Goal: Transaction & Acquisition: Register for event/course

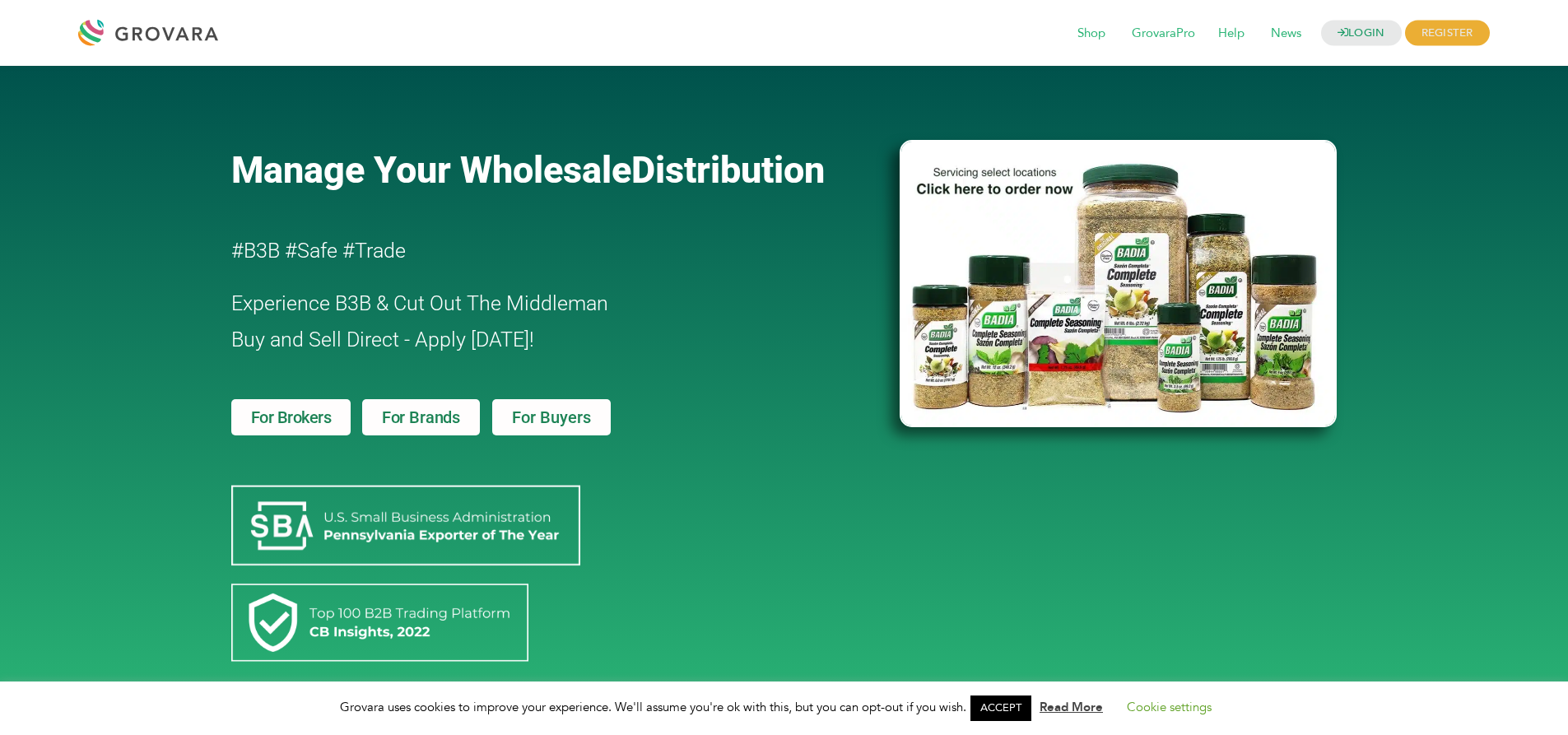
click at [545, 422] on span "For Buyers" at bounding box center [551, 417] width 79 height 16
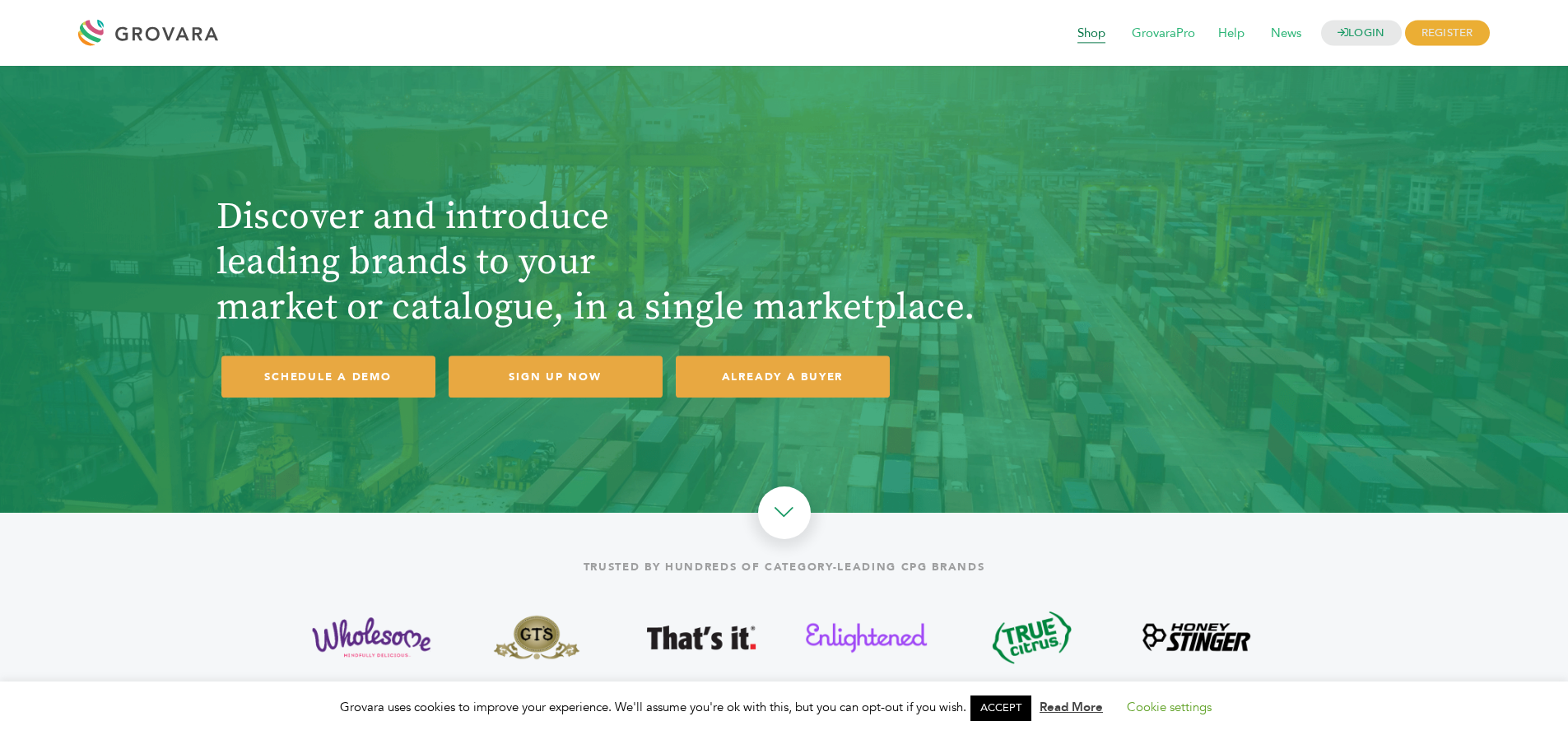
click at [1094, 35] on span "Shop" at bounding box center [1091, 33] width 51 height 31
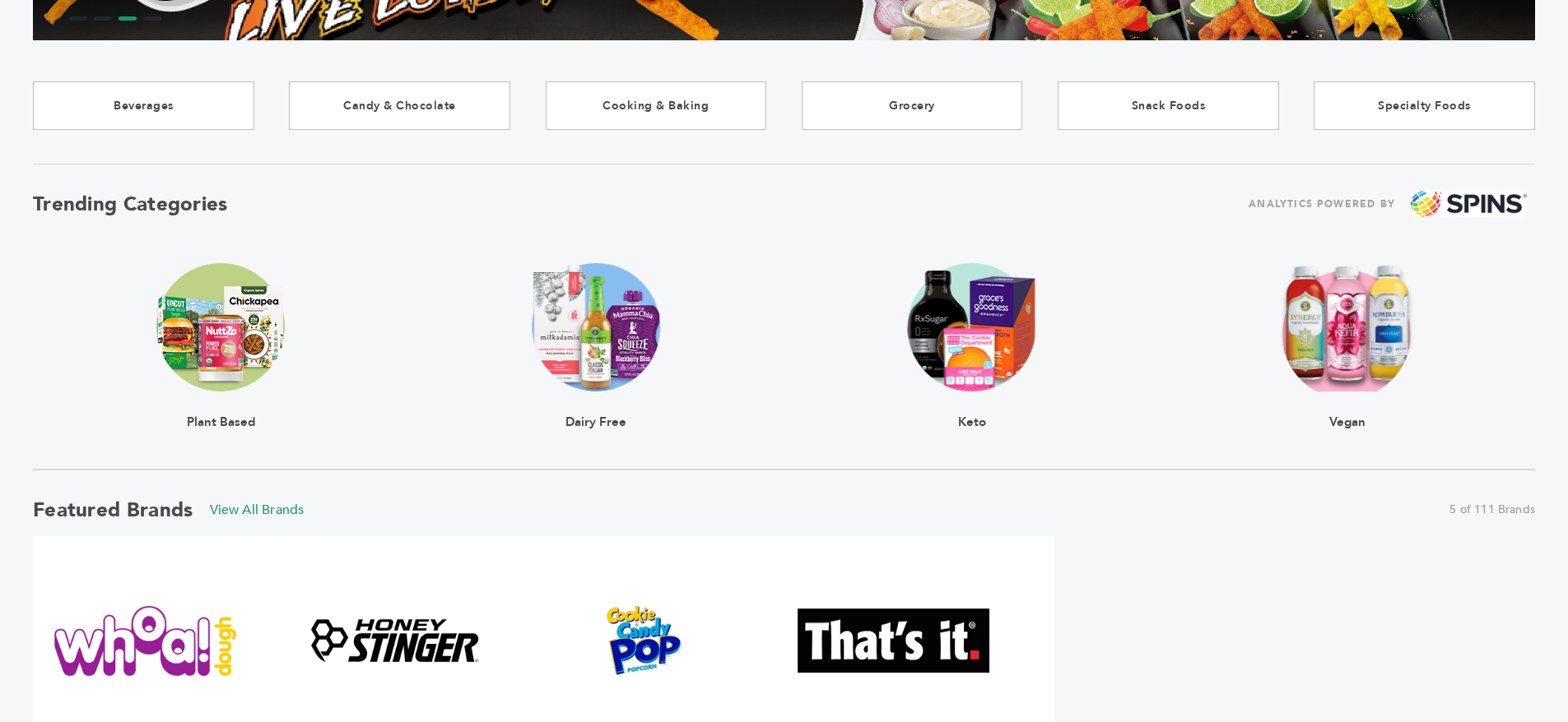
scroll to position [316, 0]
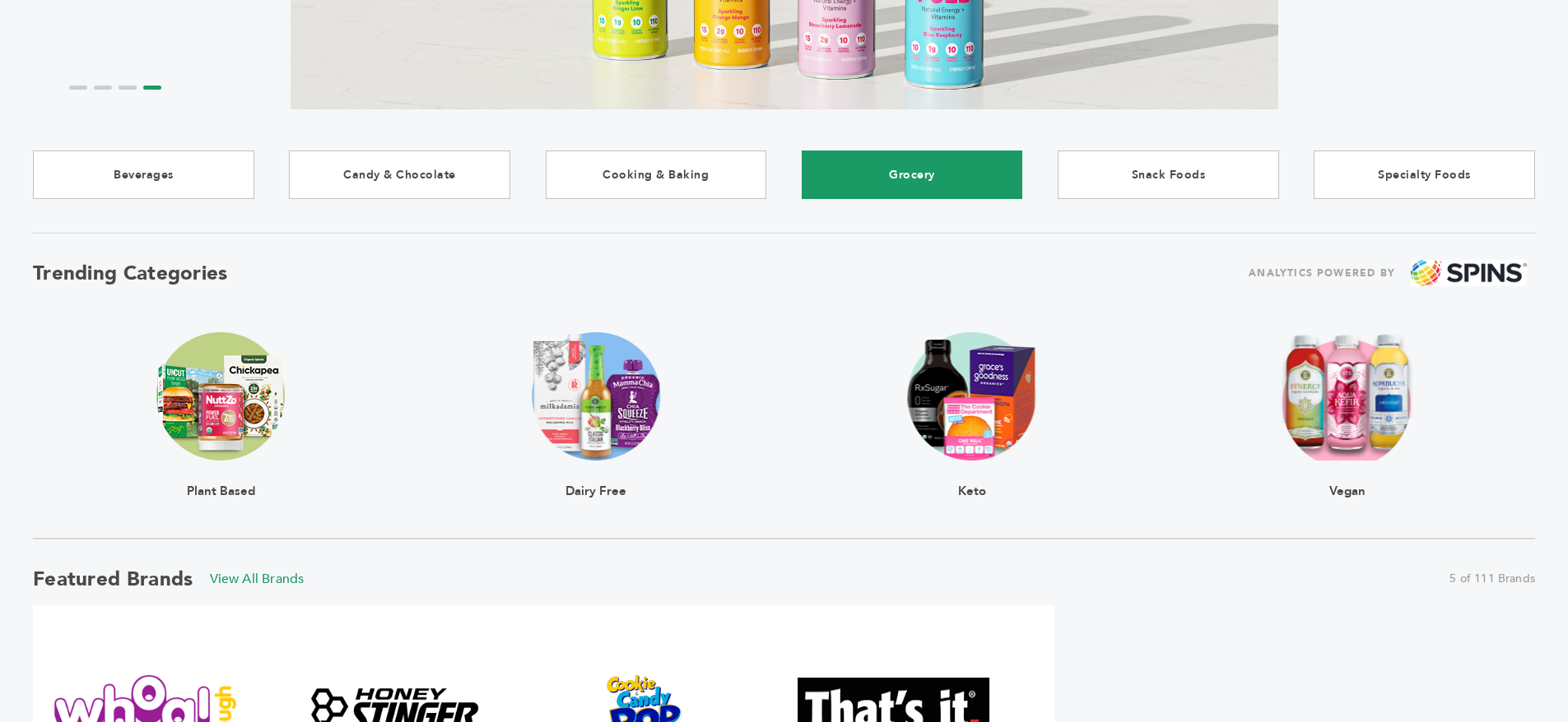
click at [898, 167] on link "Grocery" at bounding box center [911, 175] width 221 height 49
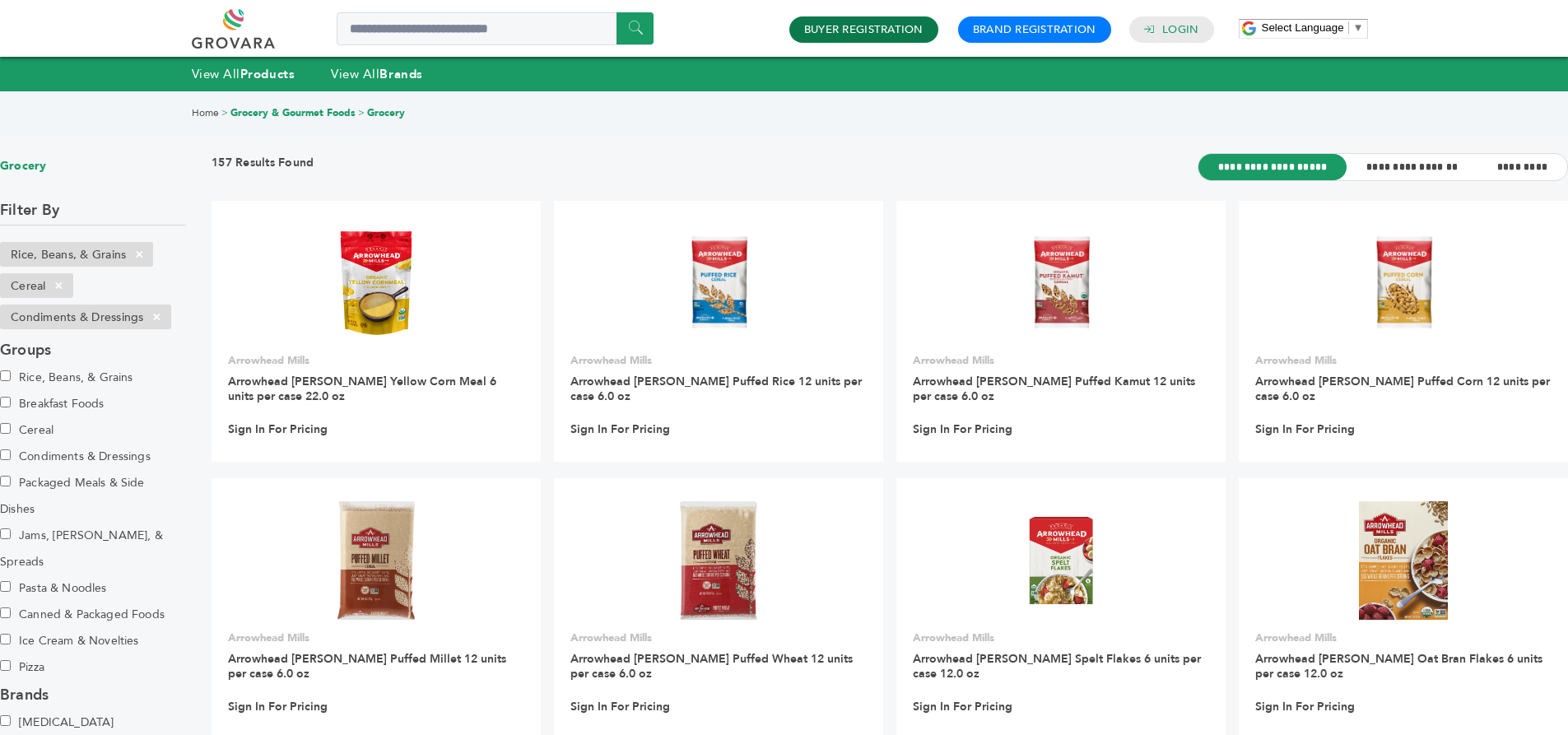
click at [847, 35] on link "Buyer Registration" at bounding box center [863, 30] width 119 height 15
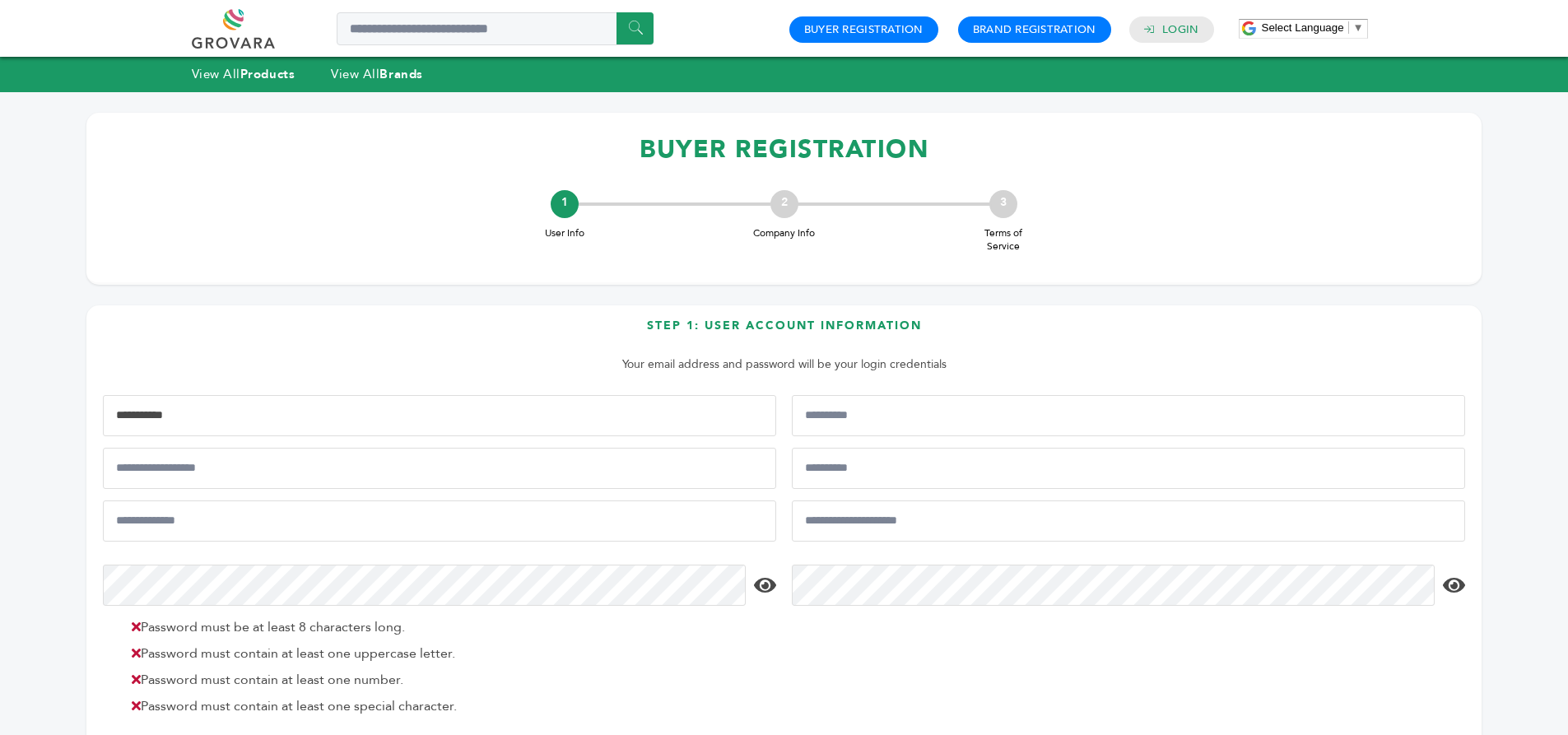
click at [325, 400] on input "First Name*" at bounding box center [439, 416] width 673 height 41
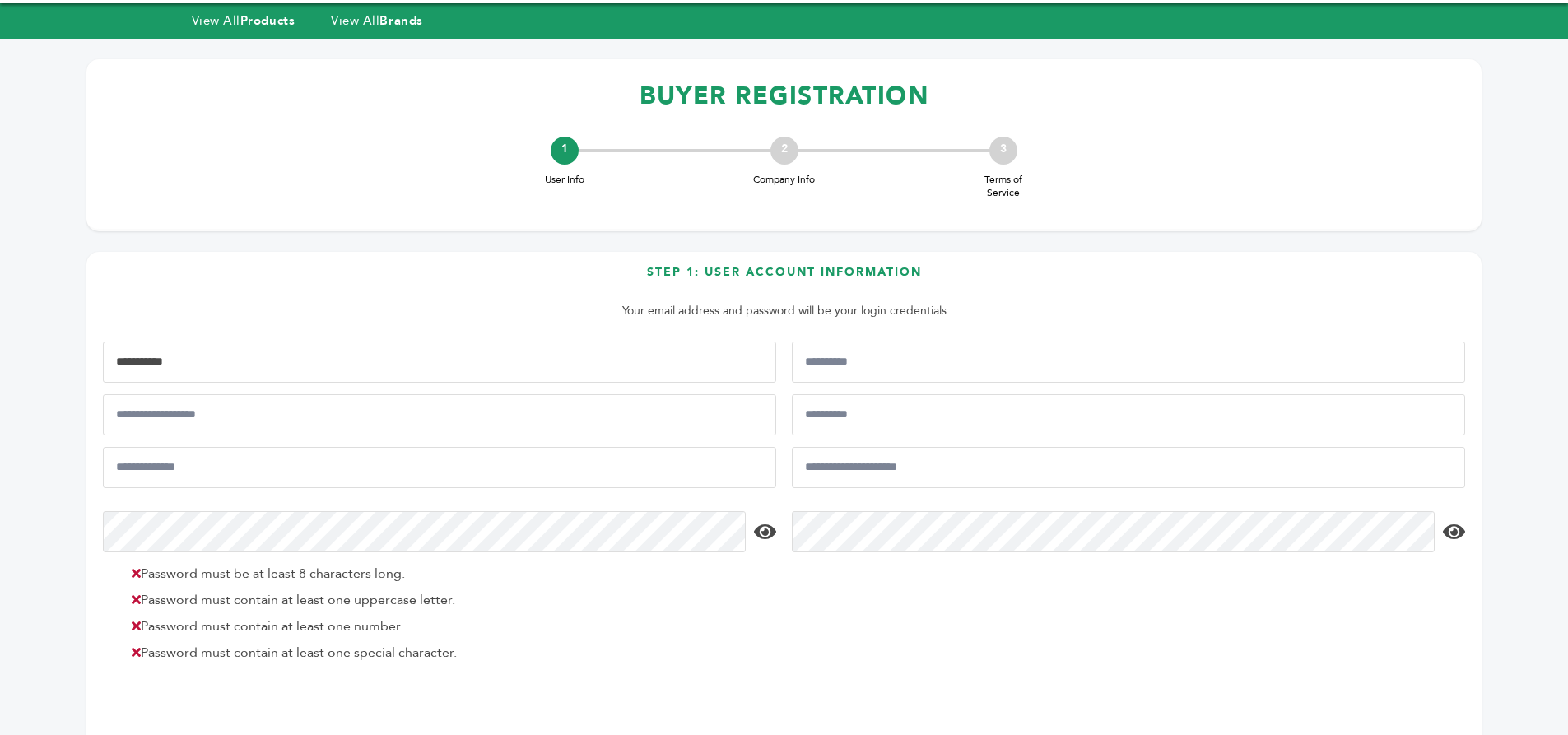
scroll to position [46, 0]
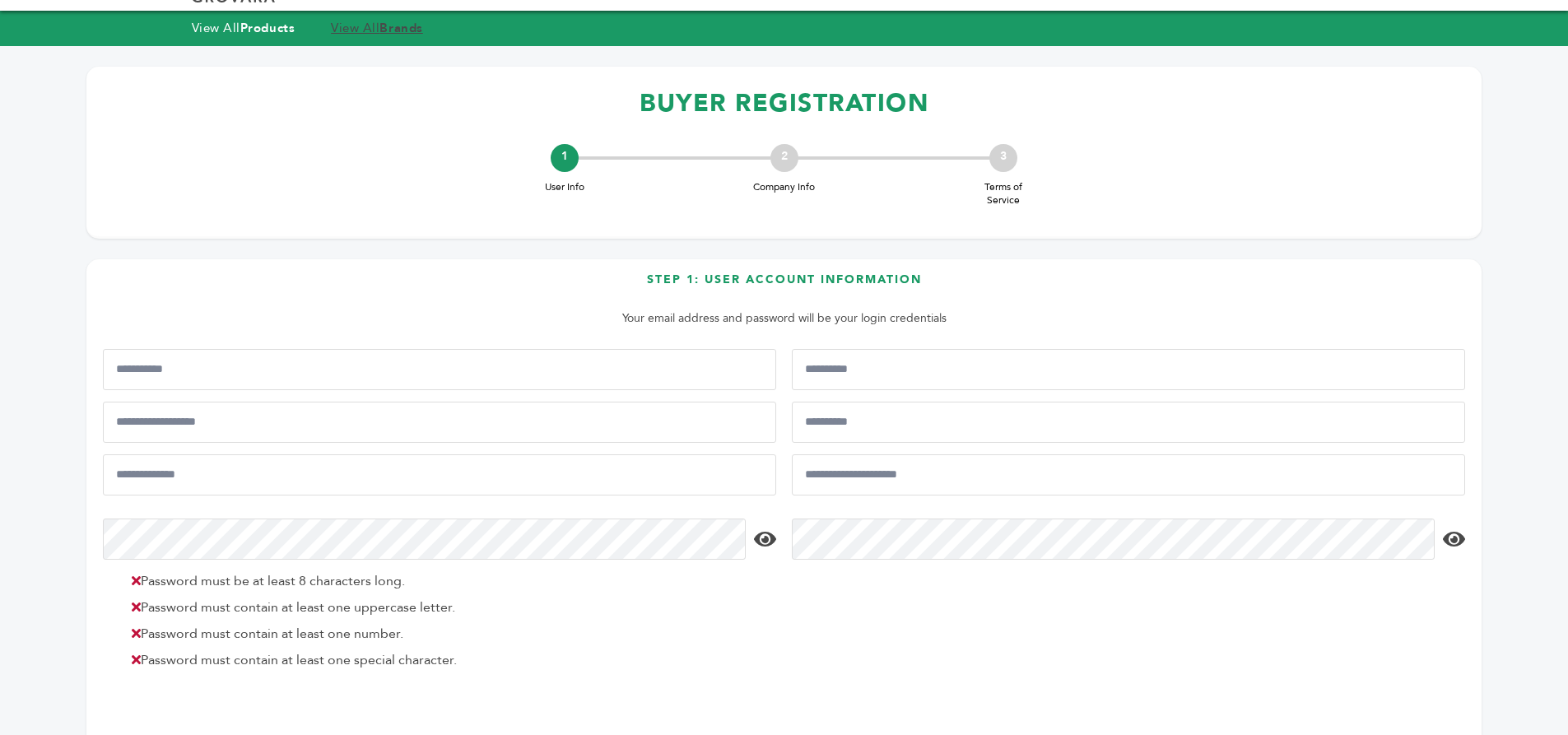
click at [386, 30] on strong "Brands" at bounding box center [400, 27] width 42 height 16
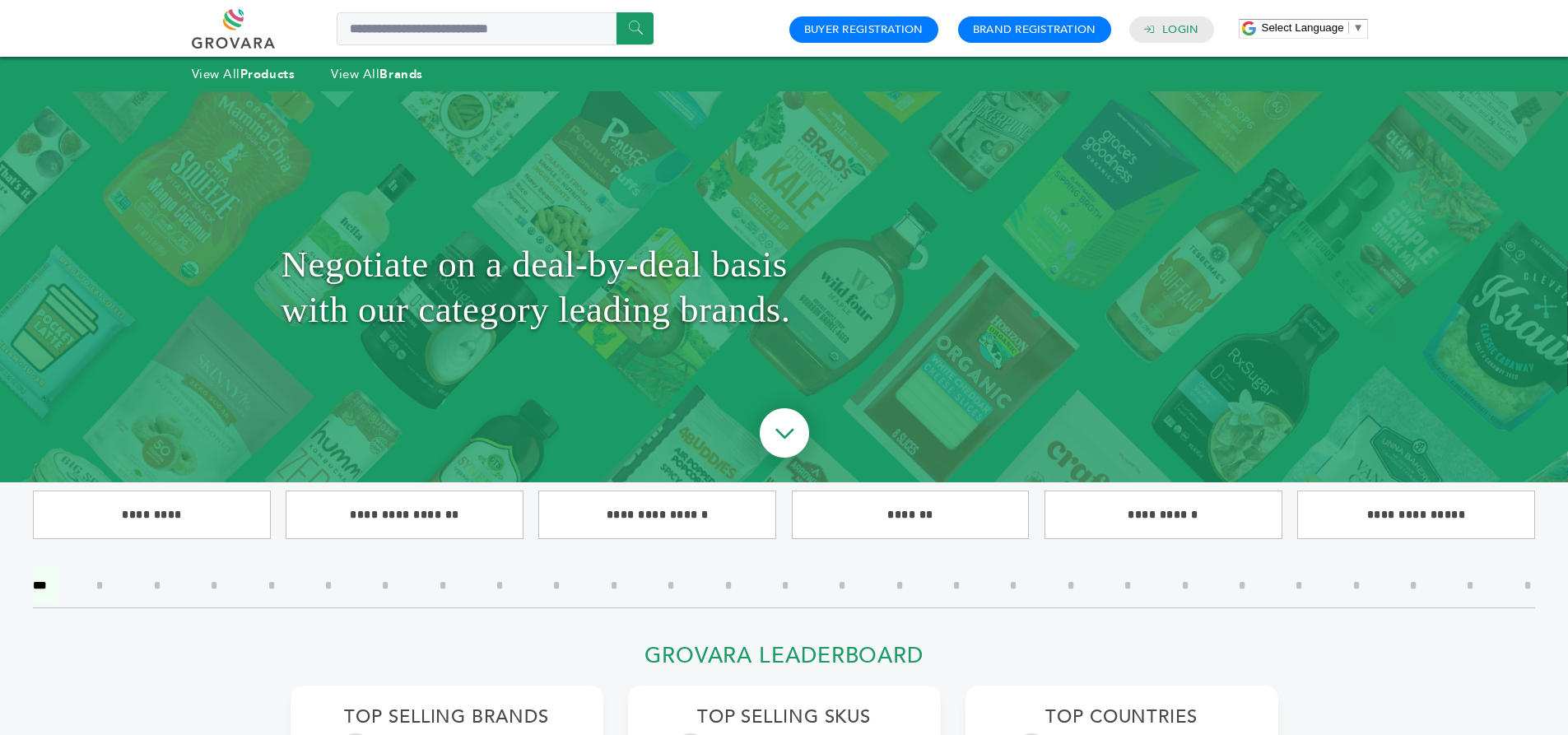
click at [1123, 713] on h2 "Top Countries" at bounding box center [1121, 722] width 272 height 31
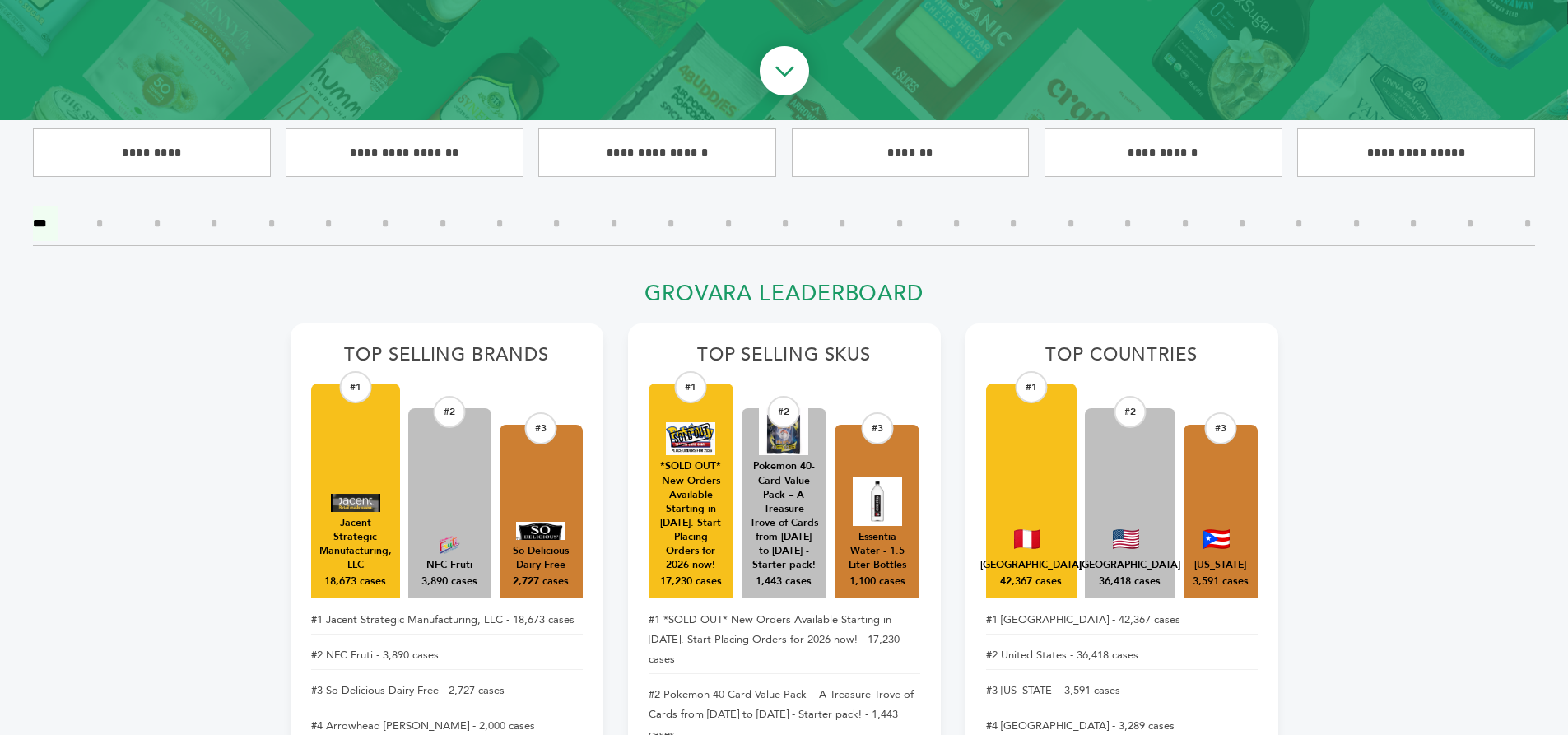
scroll to position [560, 0]
